Goal: Task Accomplishment & Management: Use online tool/utility

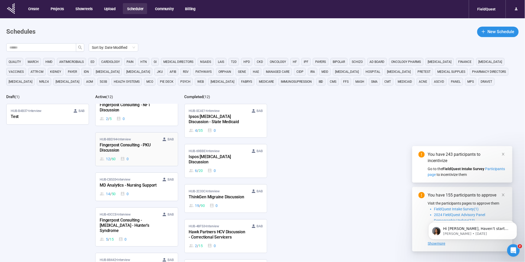
scroll to position [152, 0]
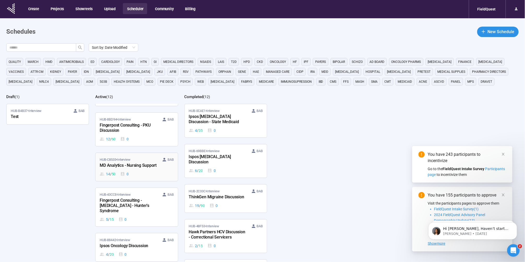
click at [145, 162] on div "MD Analytics - Nursing Support" at bounding box center [128, 165] width 57 height 7
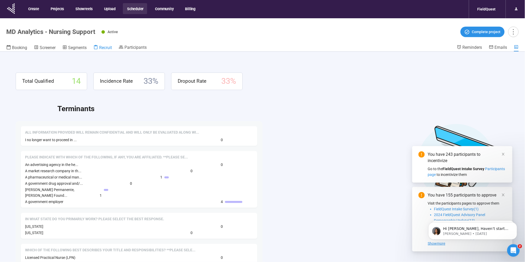
click at [105, 46] on span "Recruit" at bounding box center [105, 47] width 13 height 5
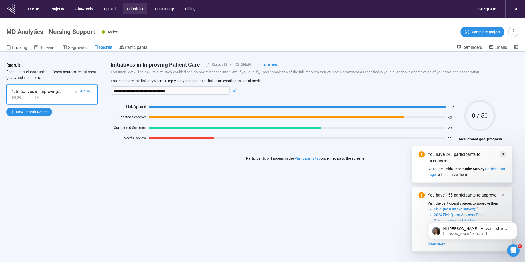
click at [503, 153] on icon "close" at bounding box center [503, 154] width 4 height 4
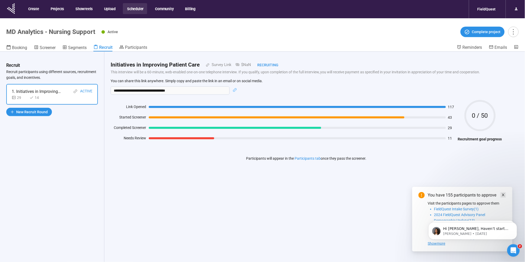
click at [505, 194] on icon "close" at bounding box center [503, 195] width 4 height 4
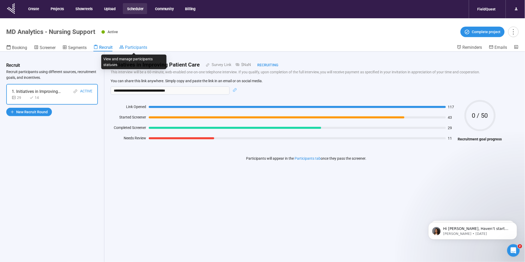
click at [131, 48] on span "Participants" at bounding box center [136, 47] width 22 height 5
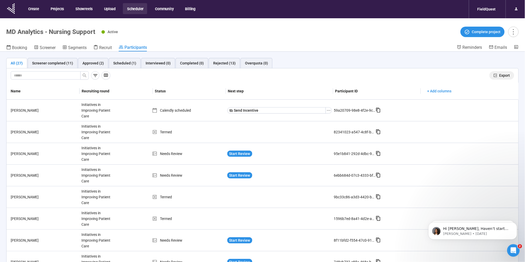
click at [499, 74] on span "Export" at bounding box center [504, 76] width 11 height 6
click at [105, 47] on span "Recruit" at bounding box center [105, 47] width 13 height 5
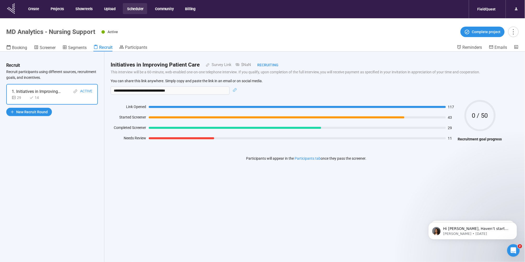
click at [13, 9] on icon at bounding box center [13, 9] width 1 height 2
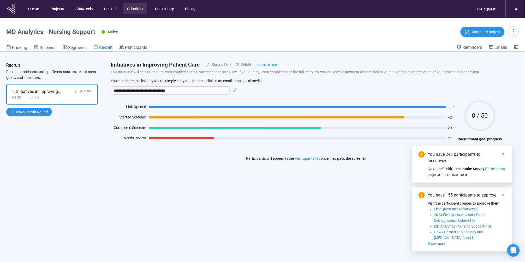
click at [134, 9] on button "Scheduler" at bounding box center [135, 8] width 24 height 11
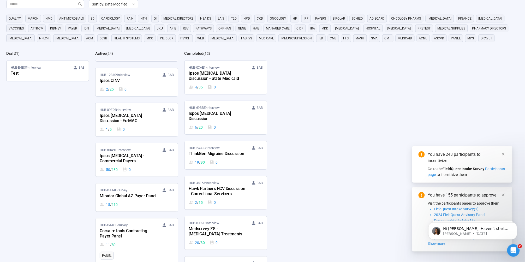
scroll to position [728, 0]
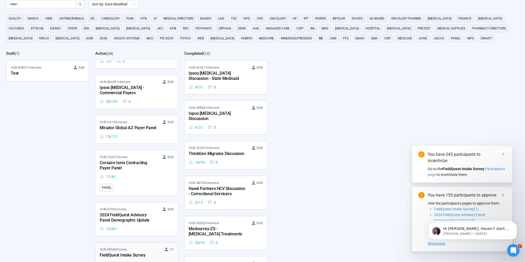
click at [133, 252] on div "FieldQuest Intake Survey" at bounding box center [128, 255] width 57 height 7
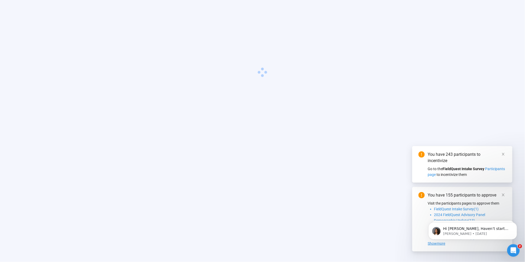
scroll to position [18, 0]
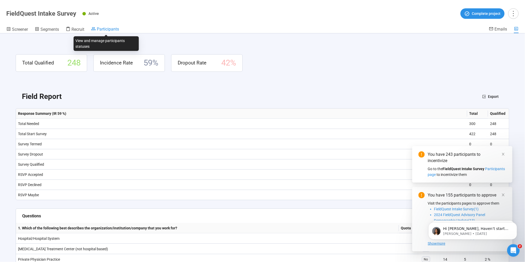
click at [103, 28] on span "Participants" at bounding box center [108, 29] width 22 height 5
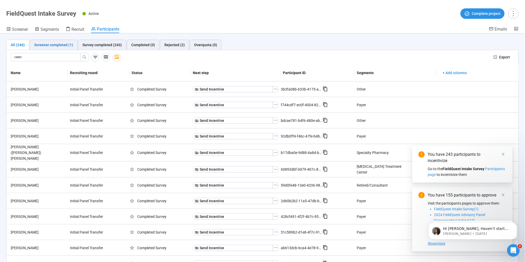
click at [57, 46] on div "Screener completed (1)" at bounding box center [53, 45] width 39 height 6
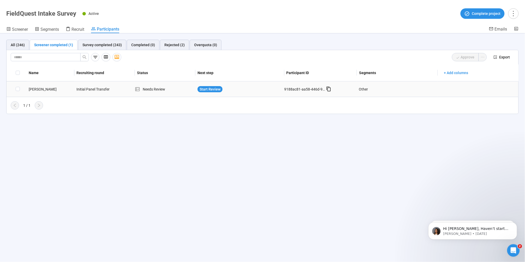
click at [107, 88] on div "Initial Panel Transfer" at bounding box center [93, 89] width 39 height 10
click at [63, 88] on div "[PERSON_NAME]" at bounding box center [51, 89] width 48 height 6
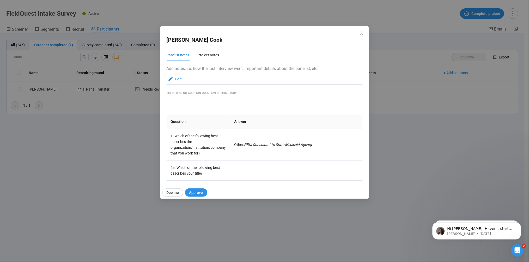
click at [99, 148] on div "[PERSON_NAME] Panelist notes Project notes Add notes, i.e. how the last intervi…" at bounding box center [264, 131] width 529 height 262
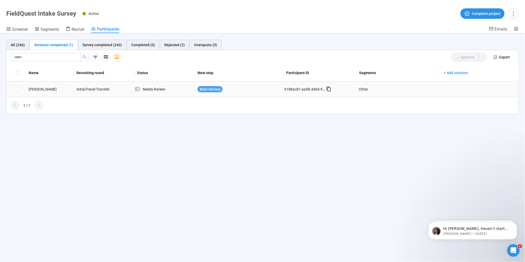
click at [214, 87] on span "Start Review" at bounding box center [210, 89] width 21 height 6
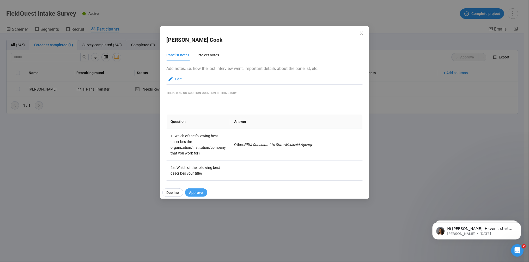
click at [197, 193] on span "Approve" at bounding box center [196, 193] width 14 height 6
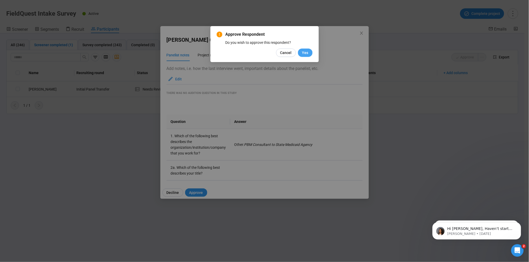
click at [302, 53] on button "Yes" at bounding box center [305, 53] width 15 height 8
